Goal: Information Seeking & Learning: Learn about a topic

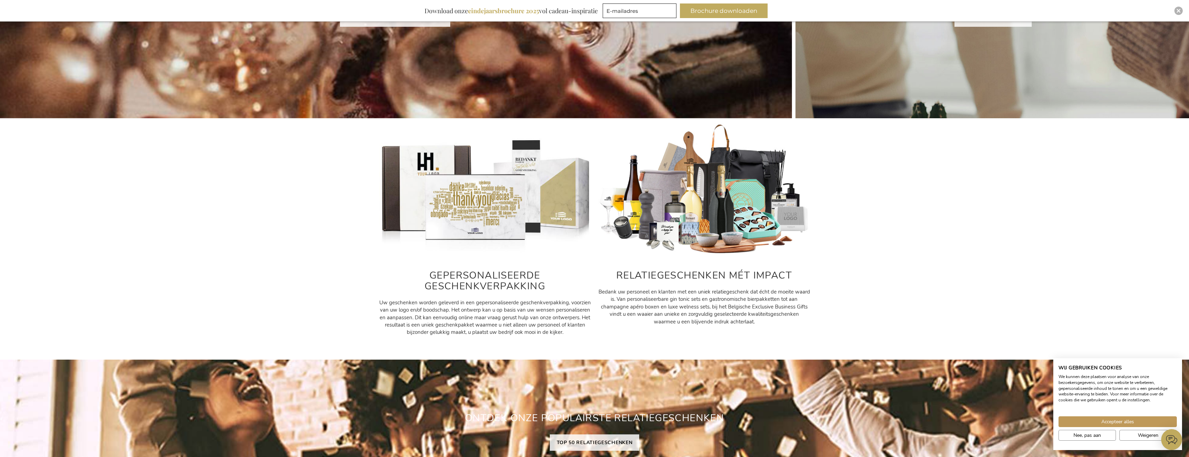
scroll to position [244, 0]
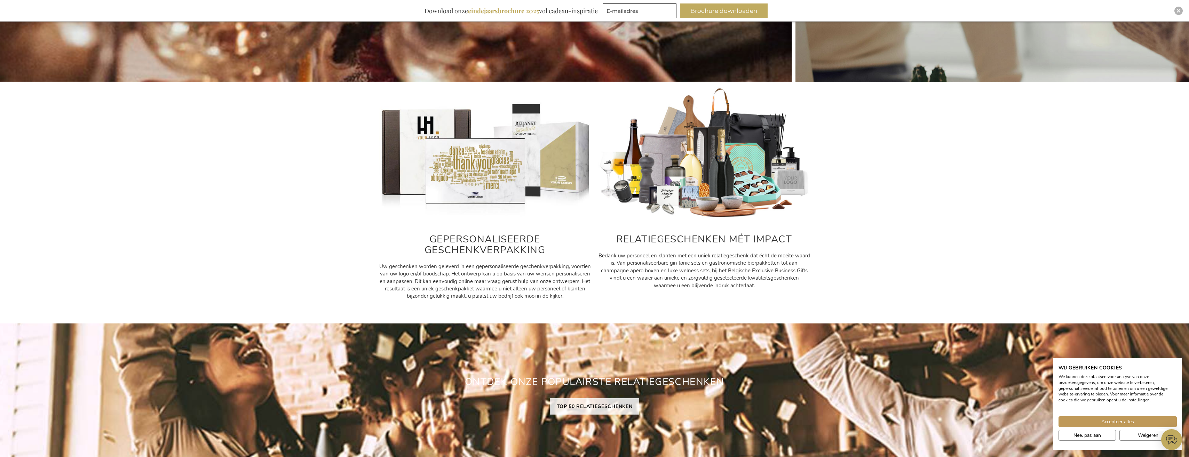
click at [677, 175] on img at bounding box center [704, 153] width 212 height 133
click at [661, 254] on span "Bedank uw personeel en klanten met een uniek relatiegeschenk dat écht de moeite…" at bounding box center [704, 270] width 212 height 37
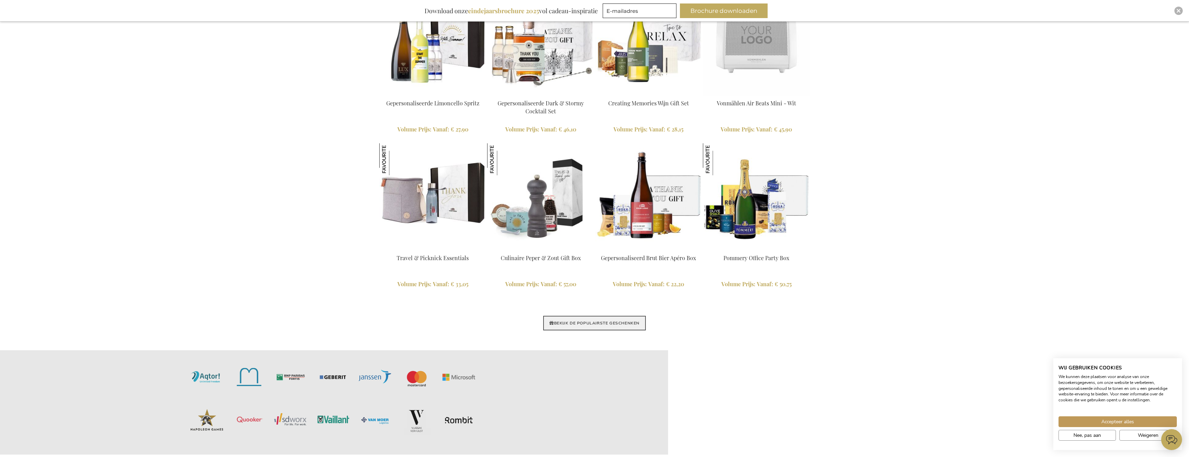
scroll to position [1496, 0]
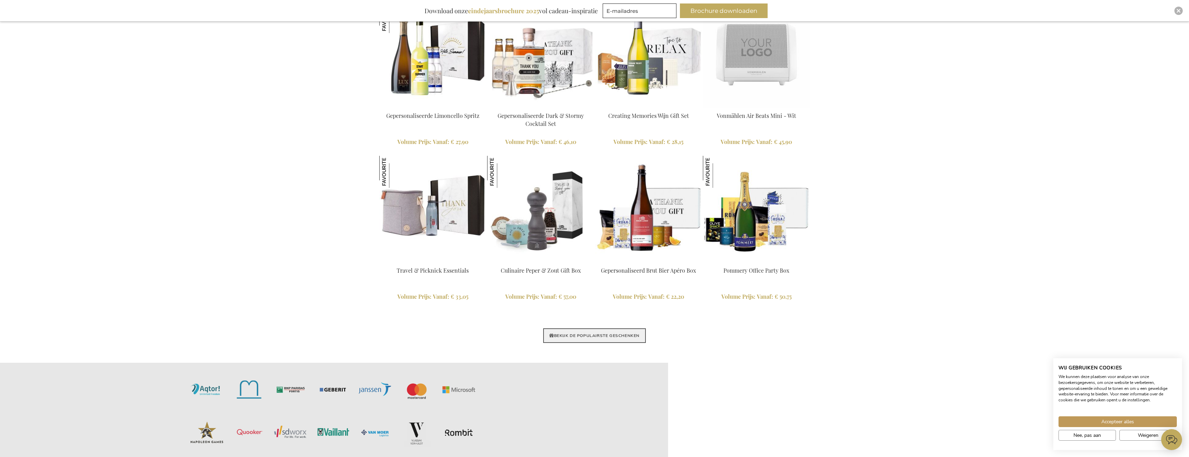
click at [603, 334] on link "BEKIJK DE POPULAIRSTE GESCHENKEN" at bounding box center [594, 335] width 103 height 15
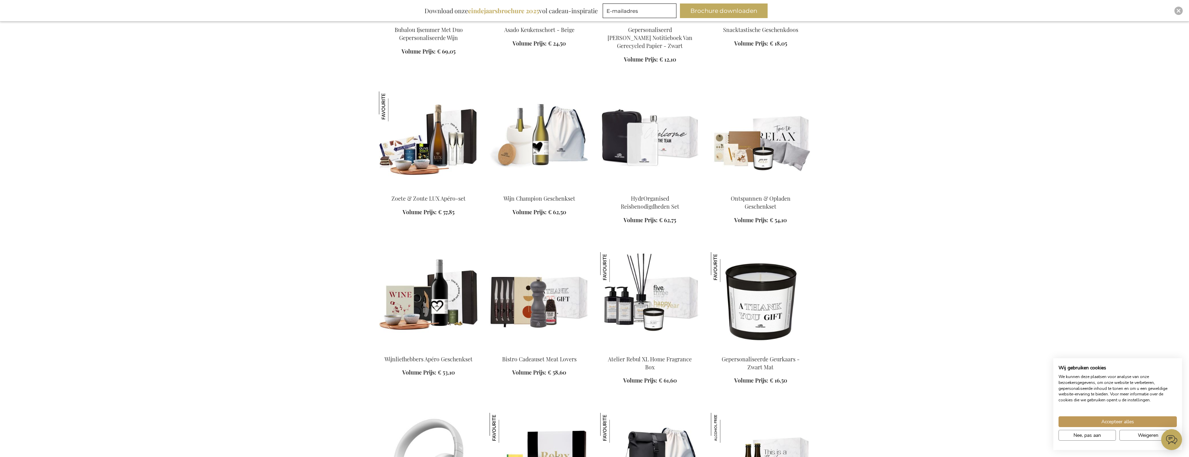
scroll to position [1740, 0]
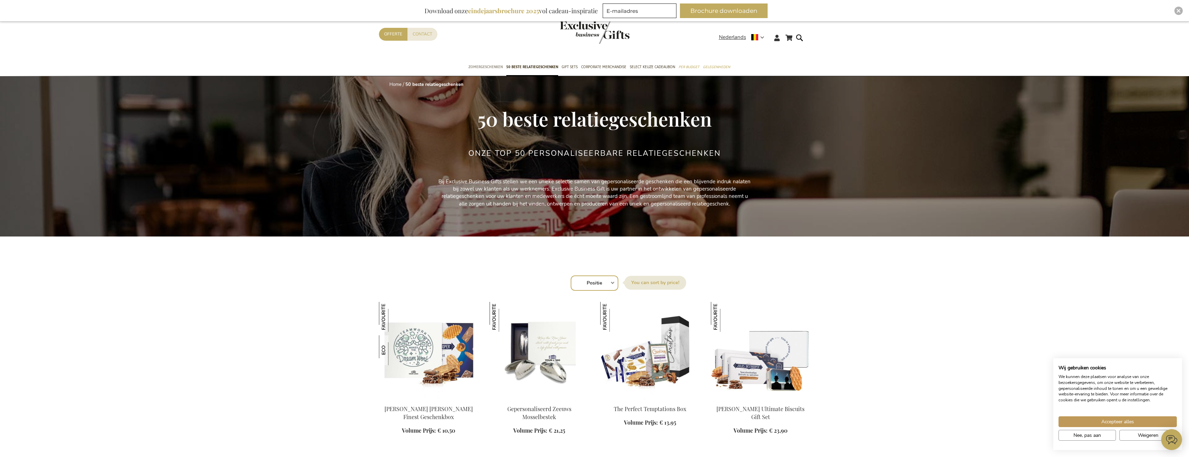
click at [489, 66] on span "Zomergeschenken" at bounding box center [485, 66] width 34 height 7
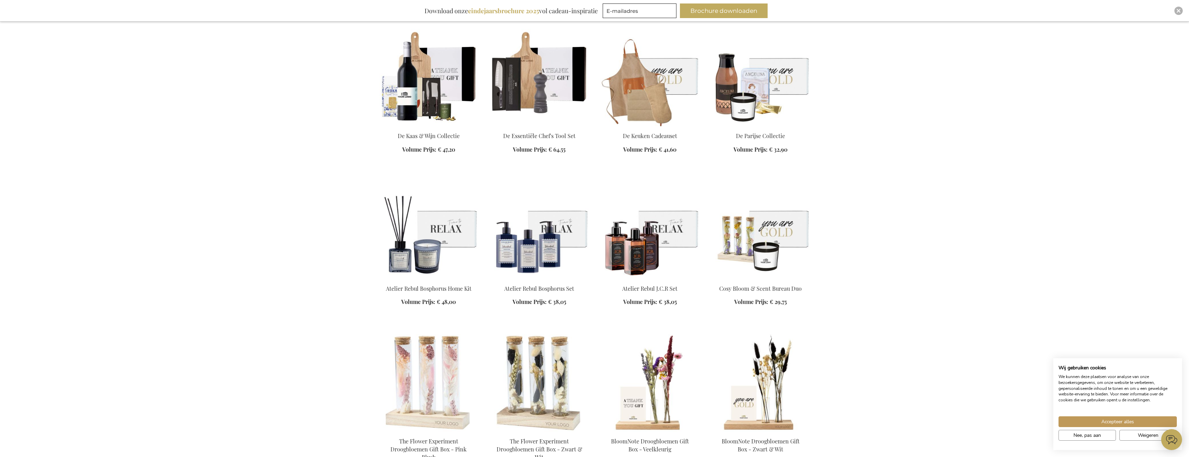
scroll to position [661, 0]
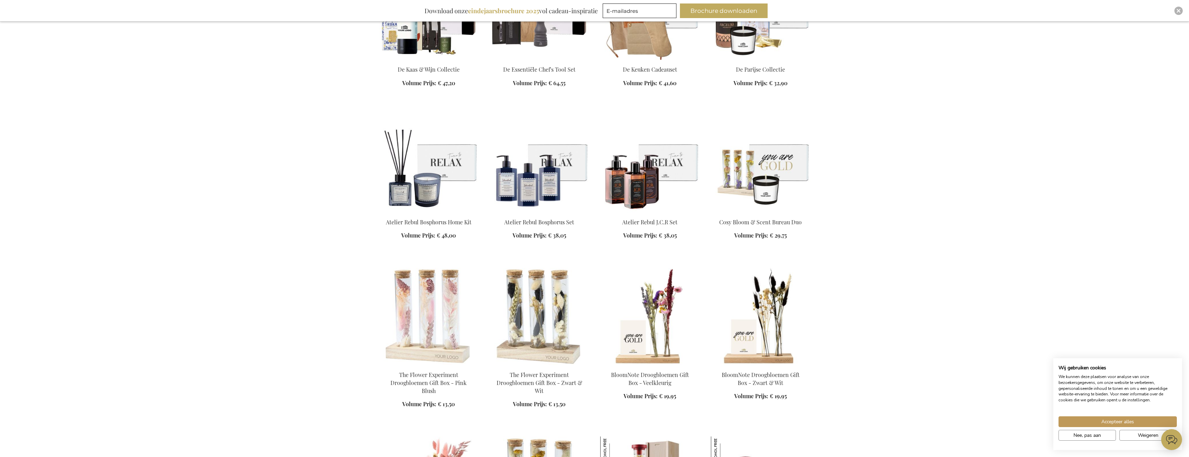
scroll to position [905, 0]
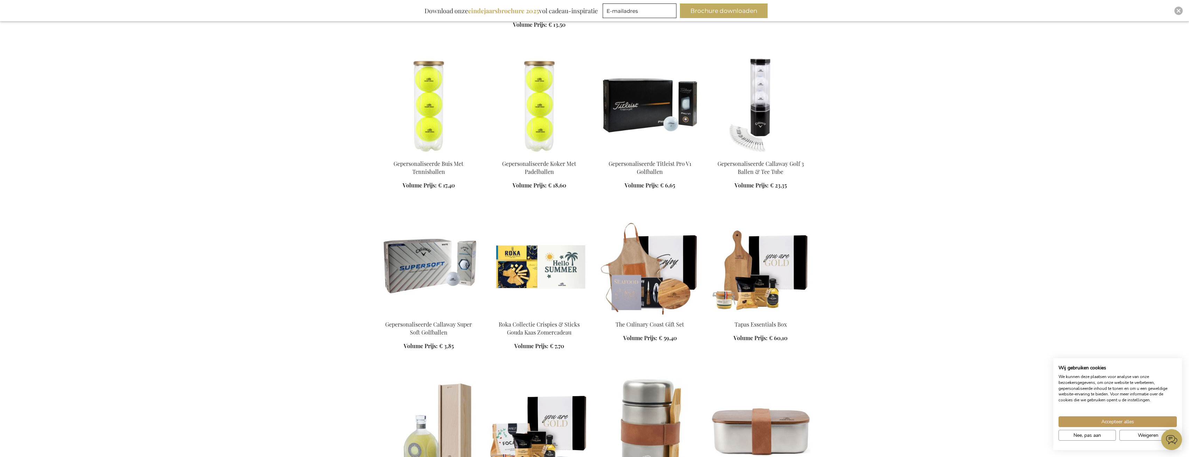
scroll to position [1218, 0]
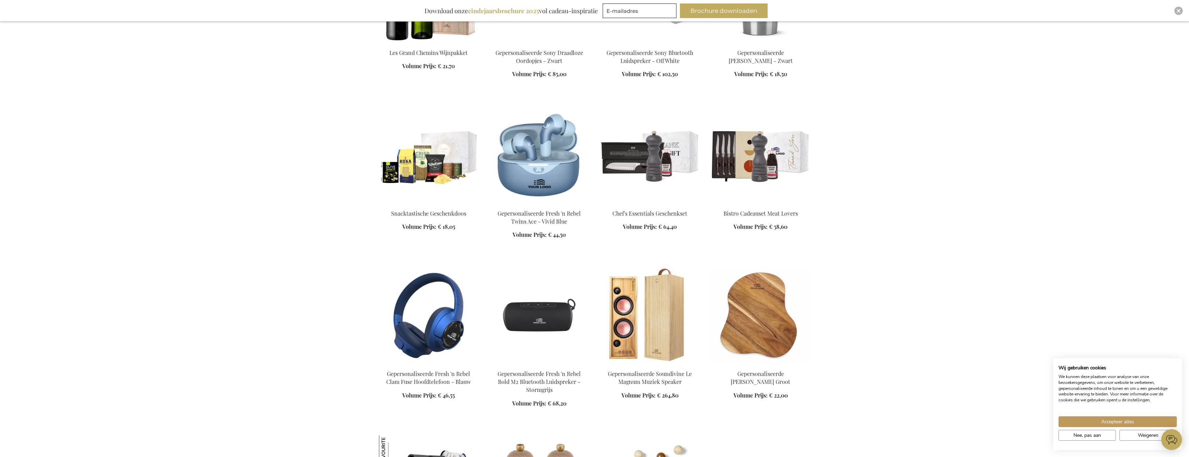
scroll to position [1983, 0]
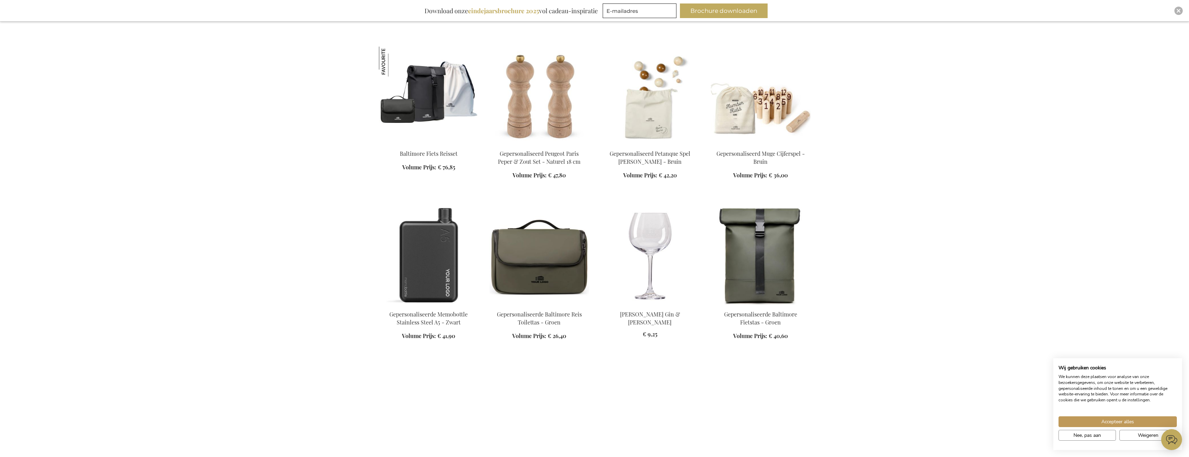
scroll to position [2366, 0]
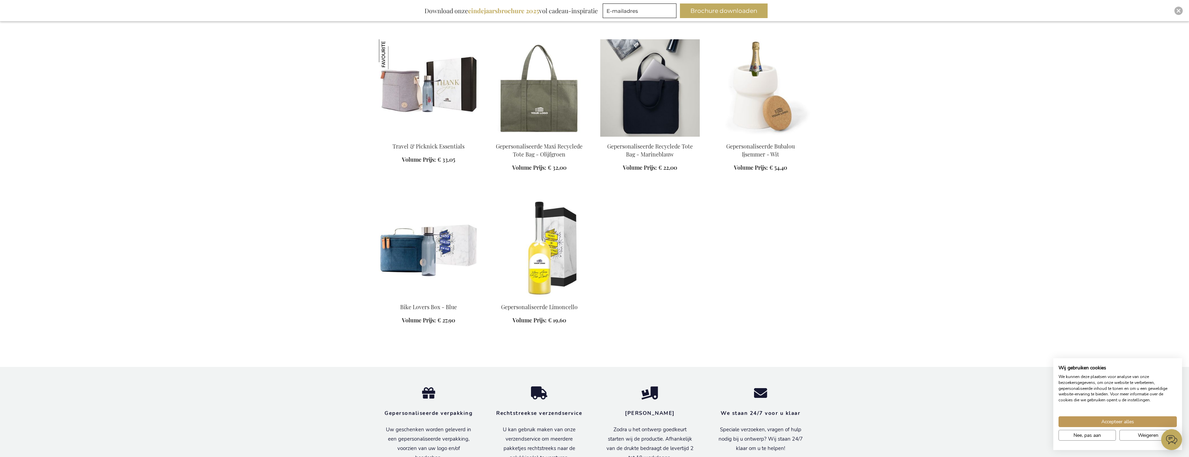
scroll to position [3840, 0]
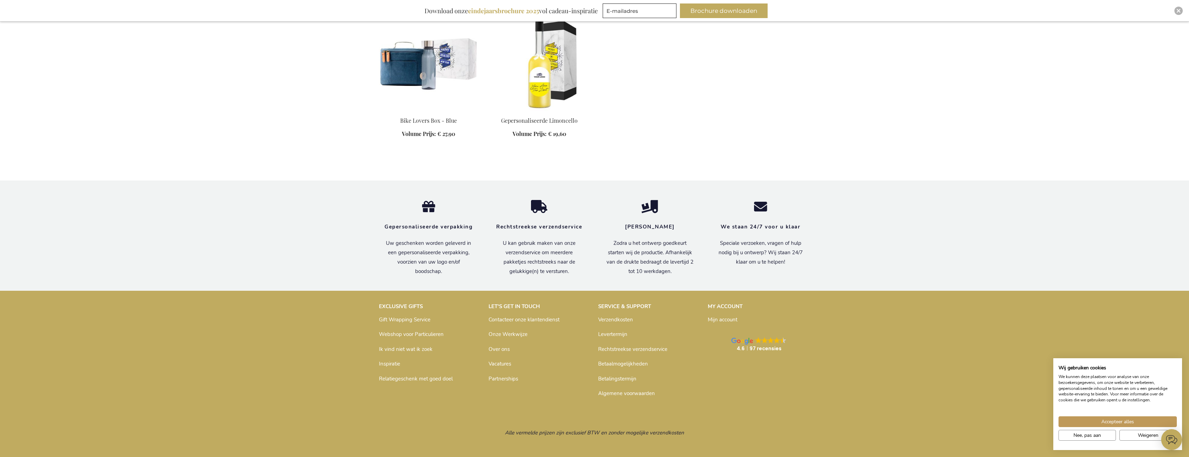
click at [633, 453] on p "Privacy policy © 2024 EXCLUSIVE BUSINESS GIFTS A brand of VOLEF BV" at bounding box center [594, 462] width 431 height 18
copy p "VOLEF"
